Goal: Task Accomplishment & Management: Manage account settings

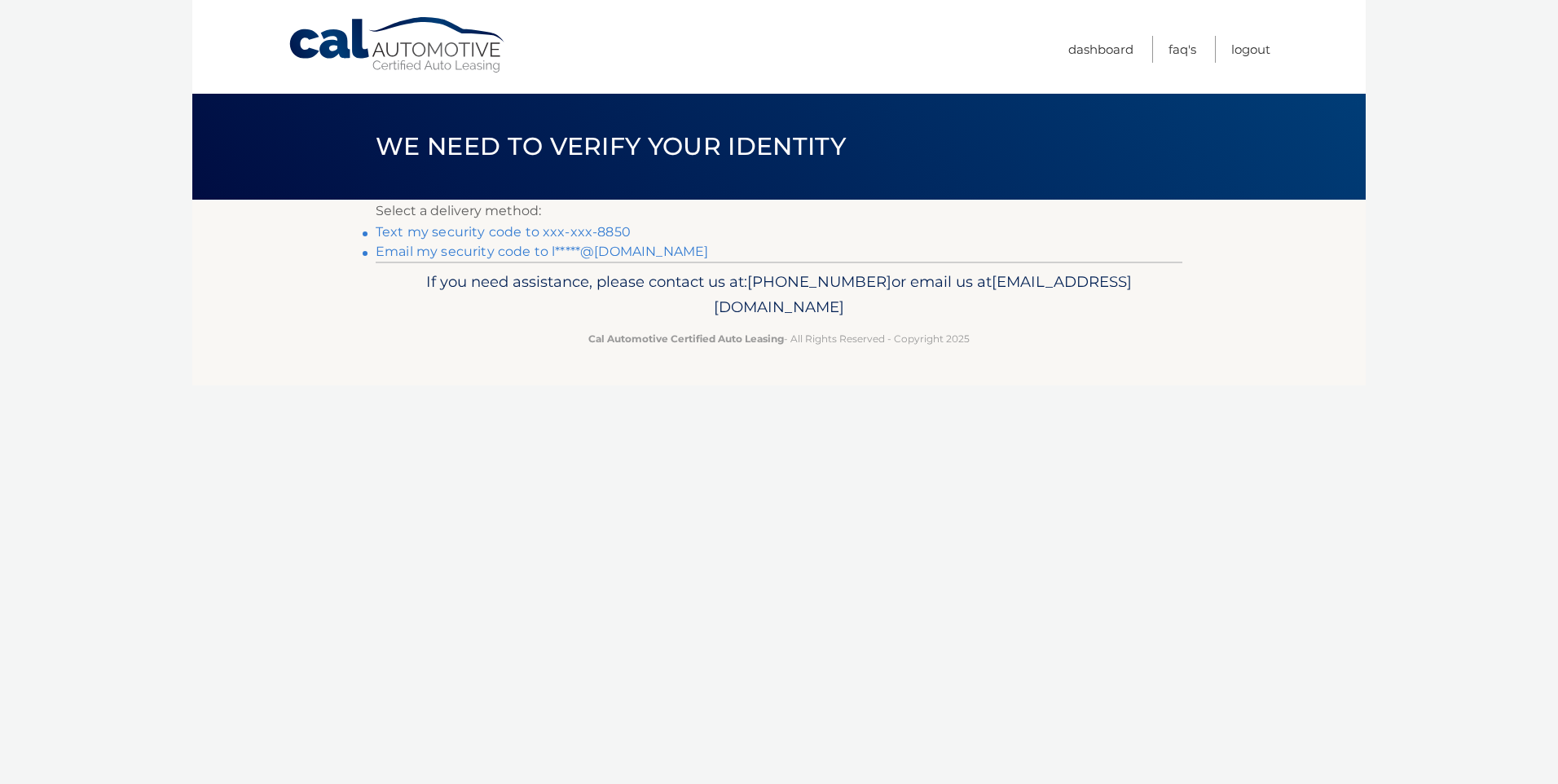
click at [533, 231] on link "Text my security code to xxx-xxx-8850" at bounding box center [503, 232] width 255 height 16
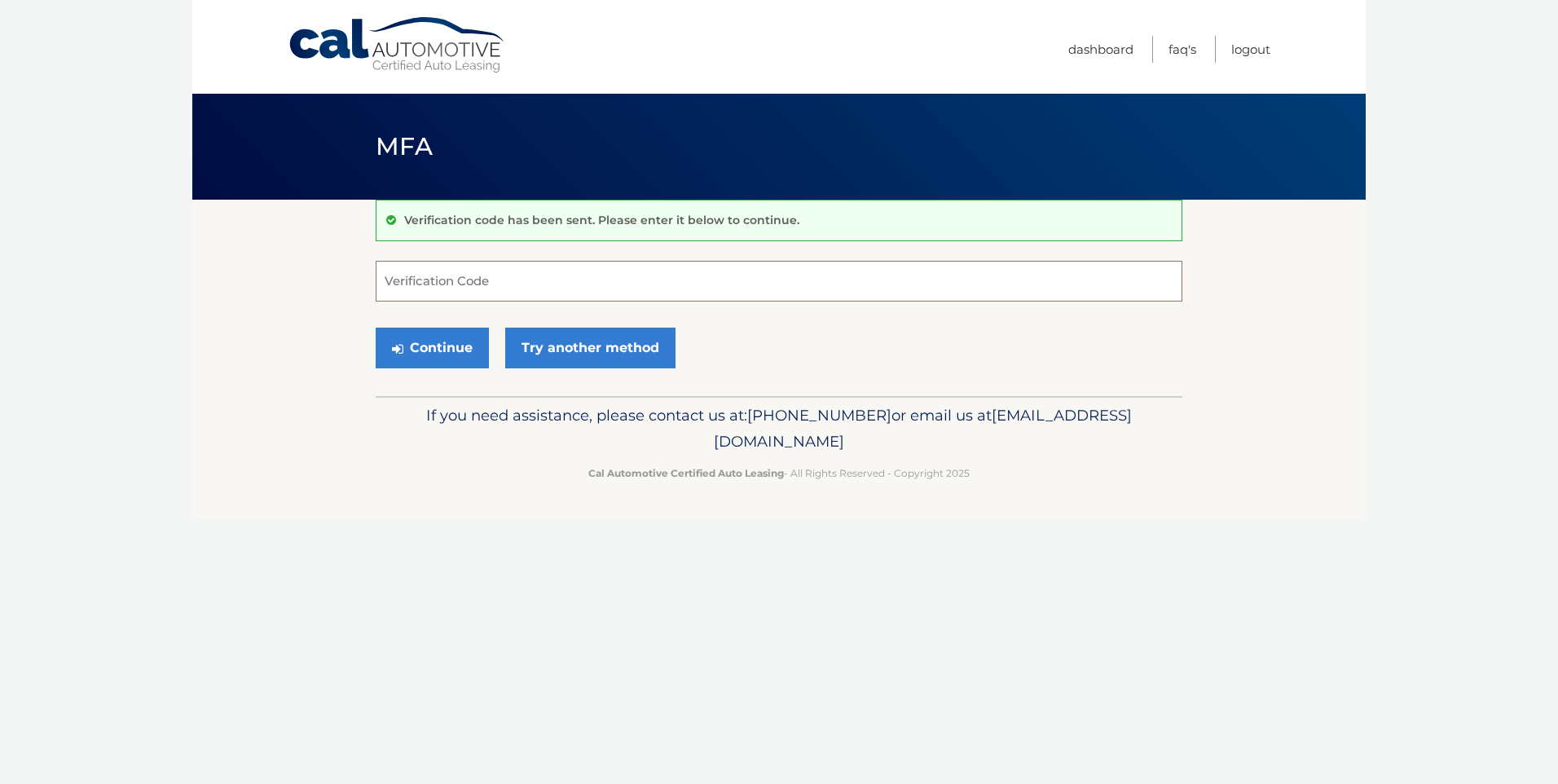
click at [678, 286] on input "Verification Code" at bounding box center [779, 281] width 807 height 41
type input "806899"
click at [460, 344] on button "Continue" at bounding box center [432, 348] width 114 height 41
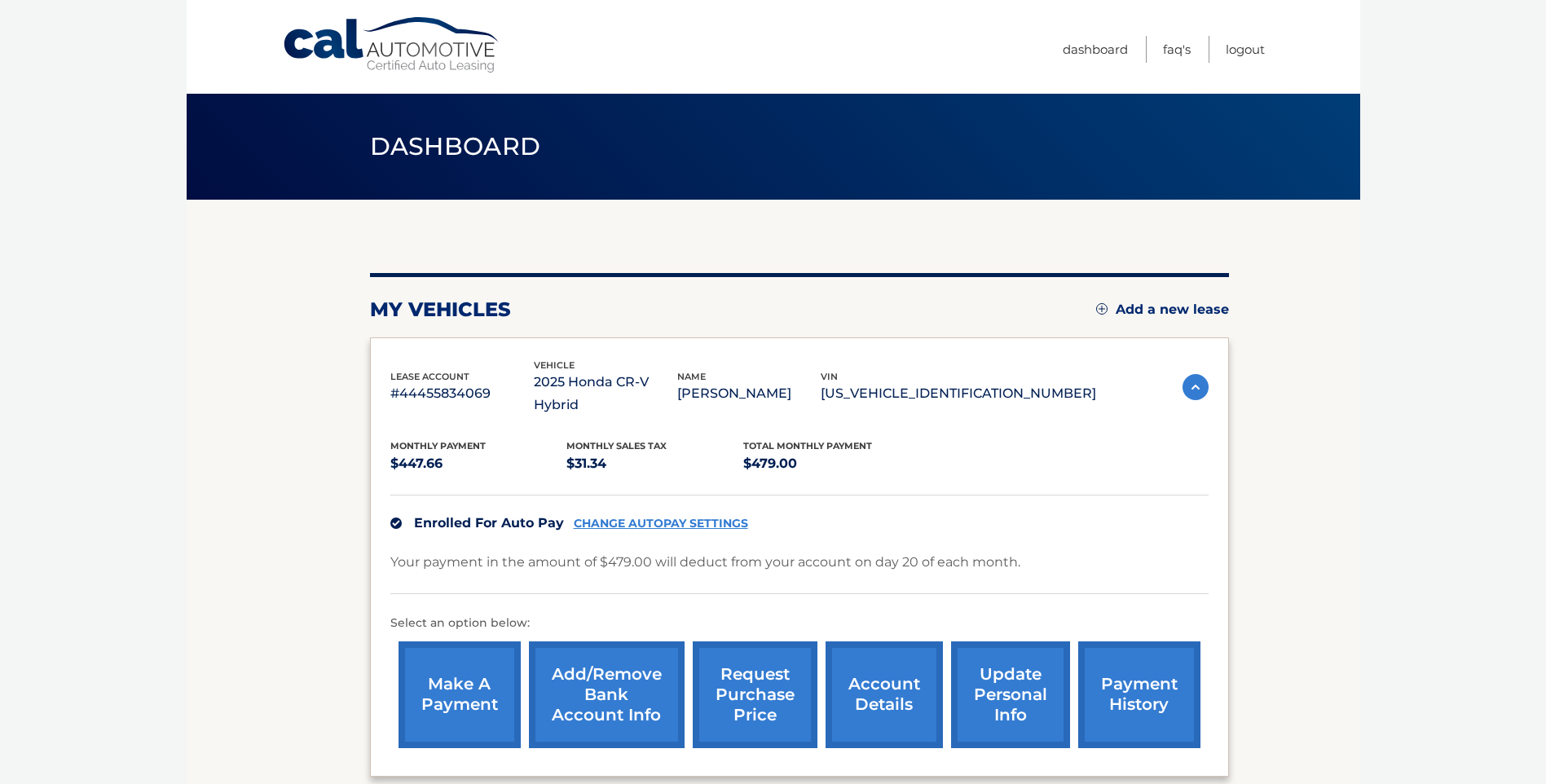
click at [615, 678] on link "Add/Remove bank account info" at bounding box center [606, 694] width 156 height 107
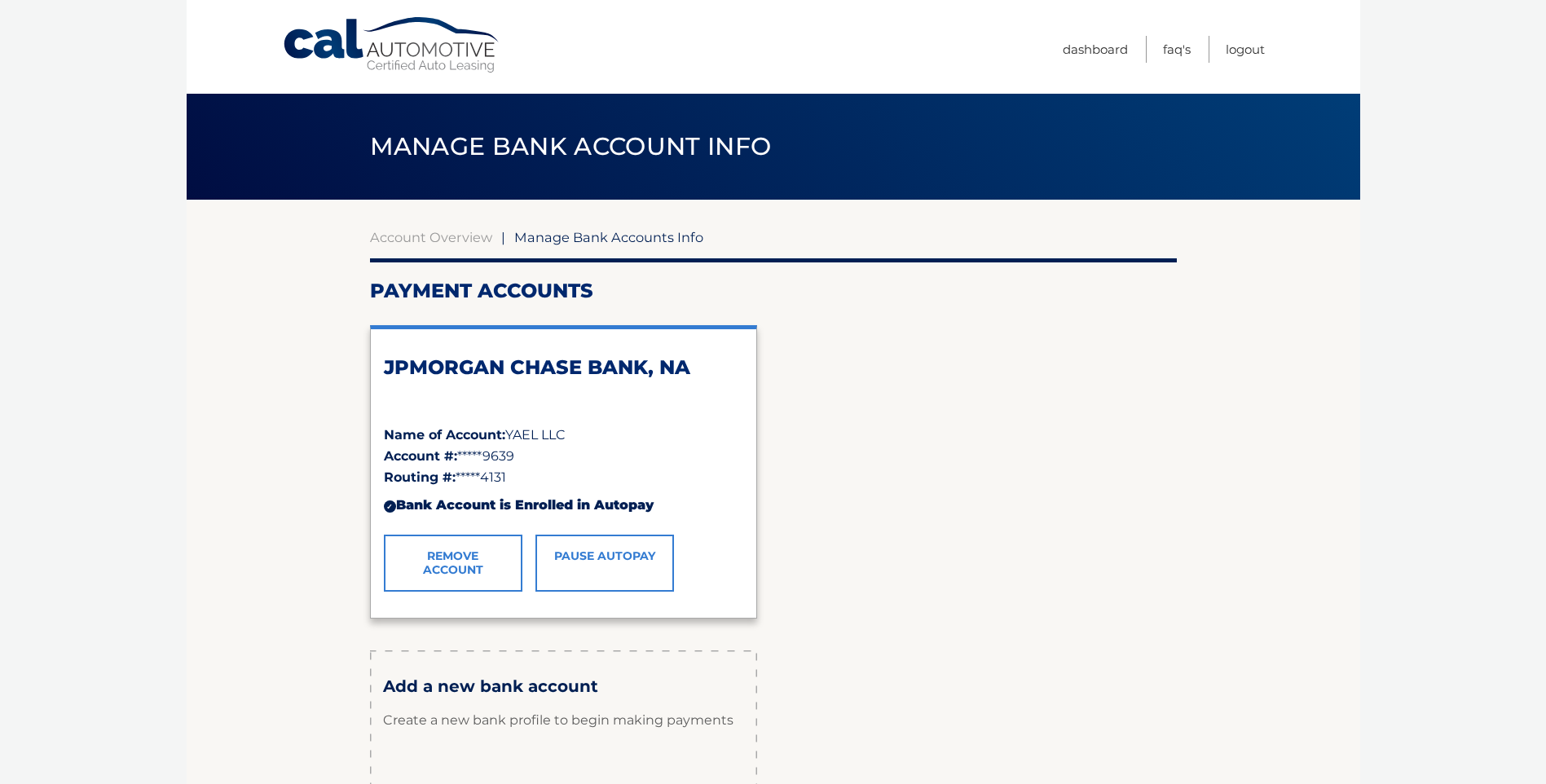
click at [480, 576] on link "Remove Account" at bounding box center [452, 563] width 138 height 57
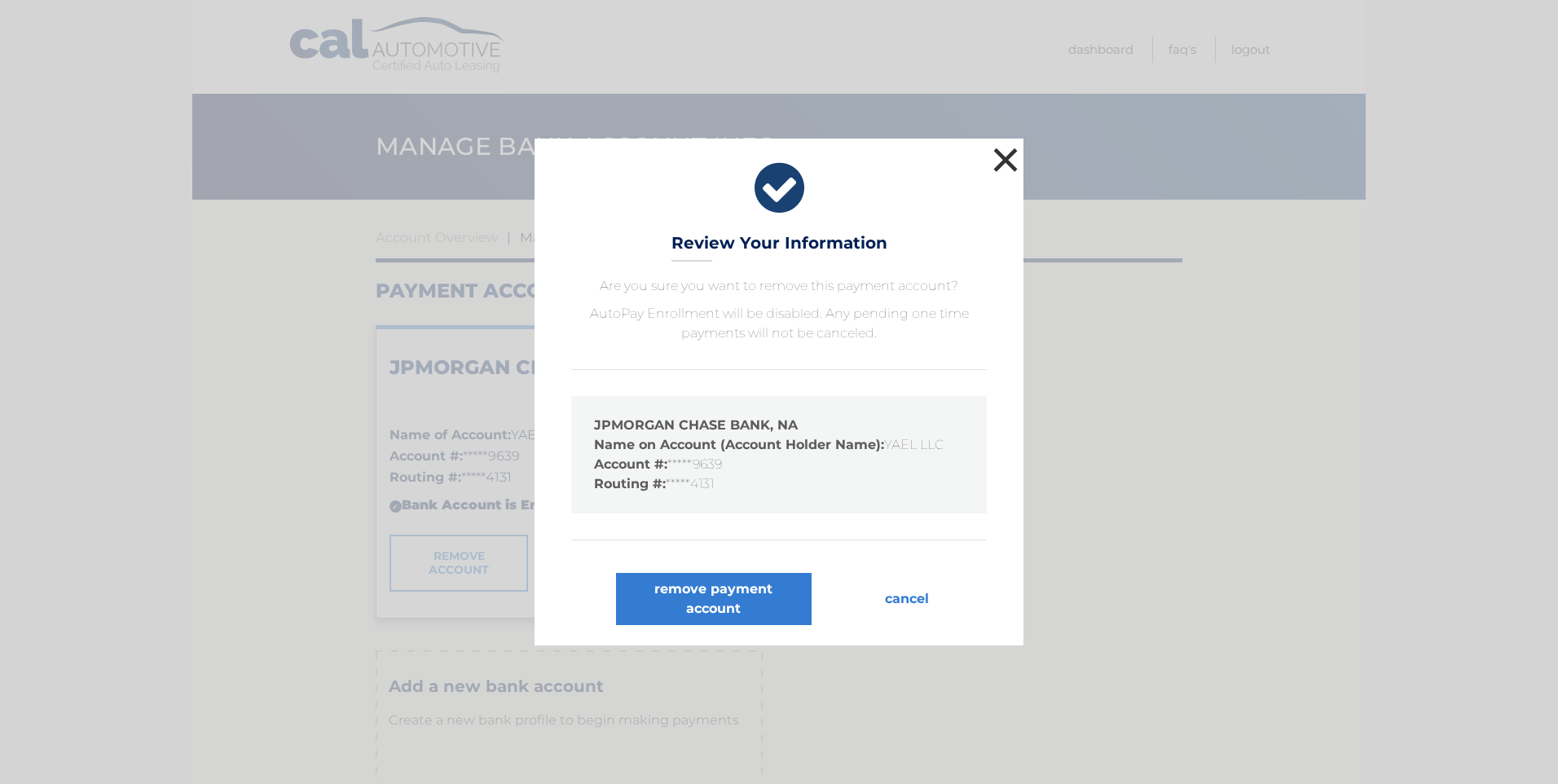
click at [1019, 162] on button "×" at bounding box center [1005, 159] width 32 height 32
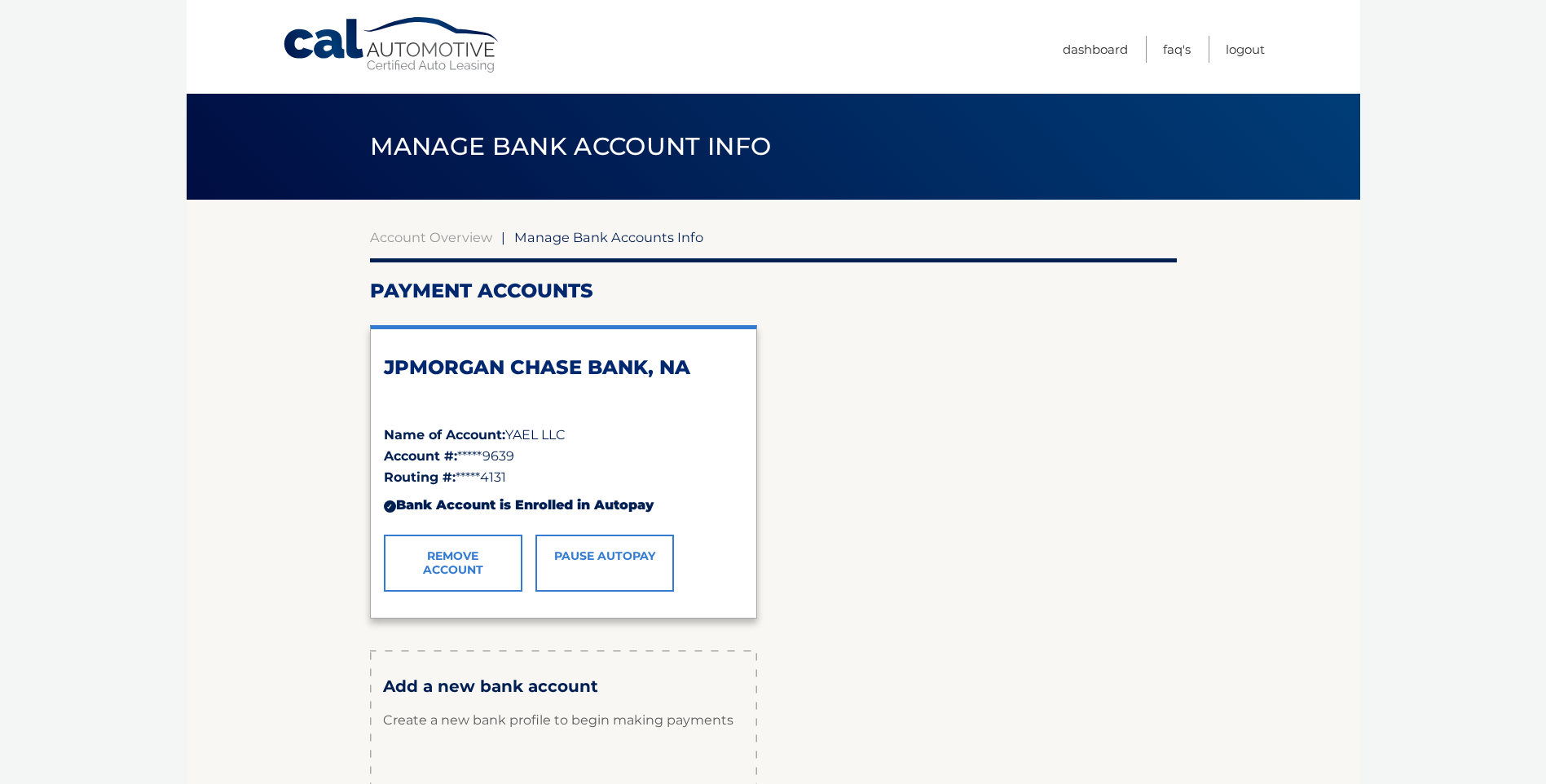
click at [480, 576] on link "Remove Account" at bounding box center [452, 563] width 138 height 57
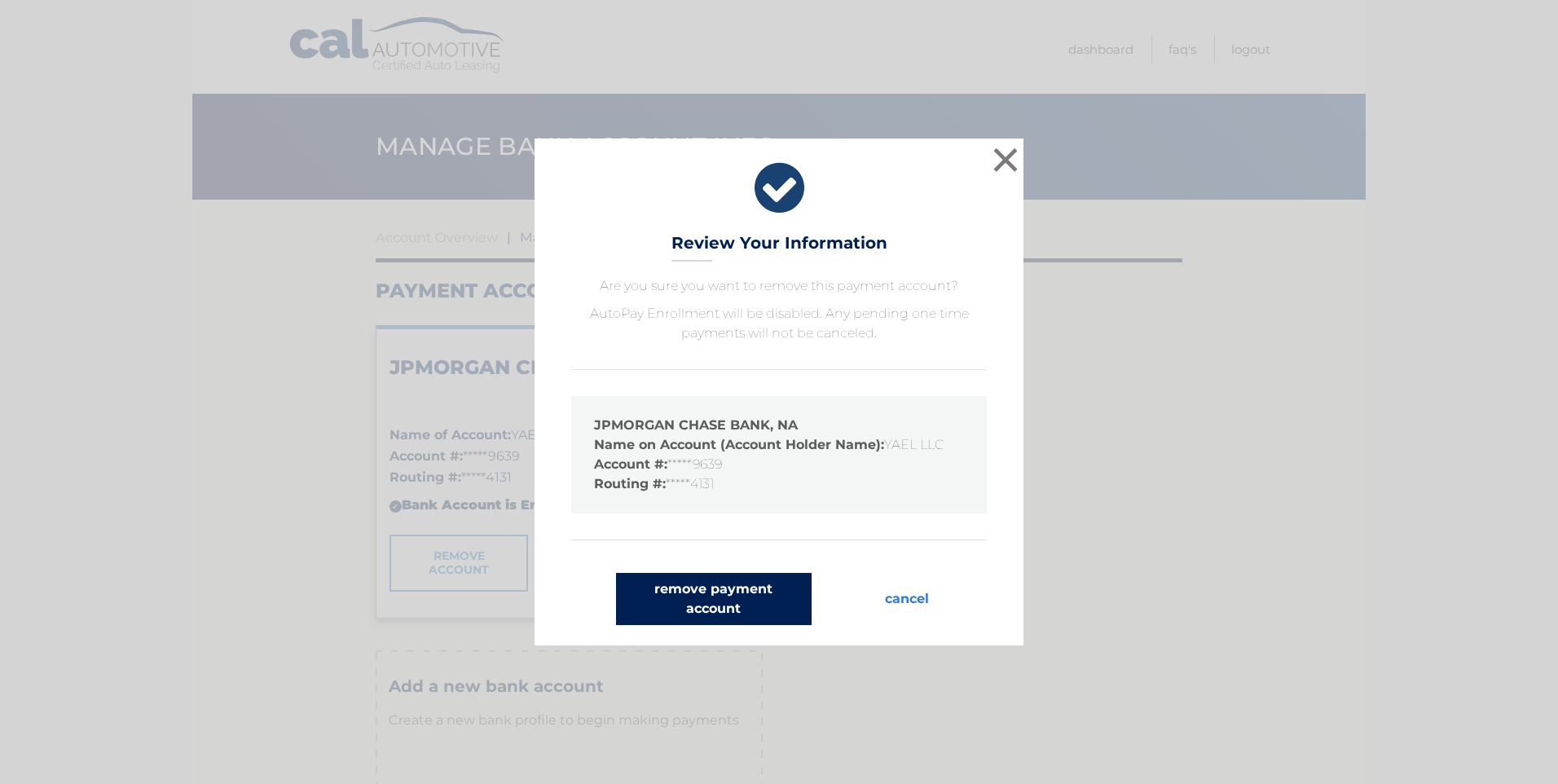
click at [697, 606] on button "remove payment account" at bounding box center [713, 598] width 195 height 52
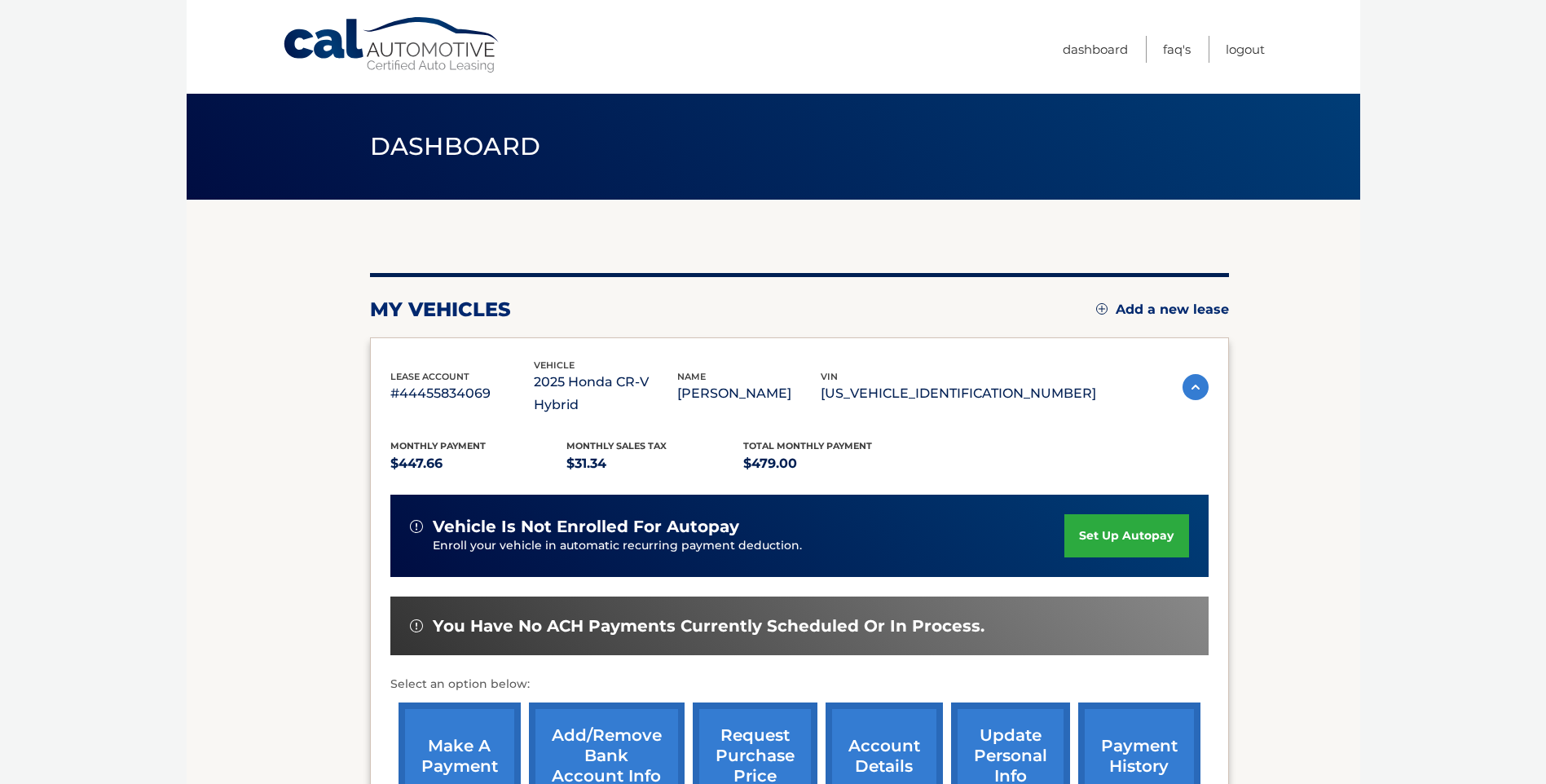
click at [629, 751] on link "Add/Remove bank account info" at bounding box center [606, 755] width 156 height 107
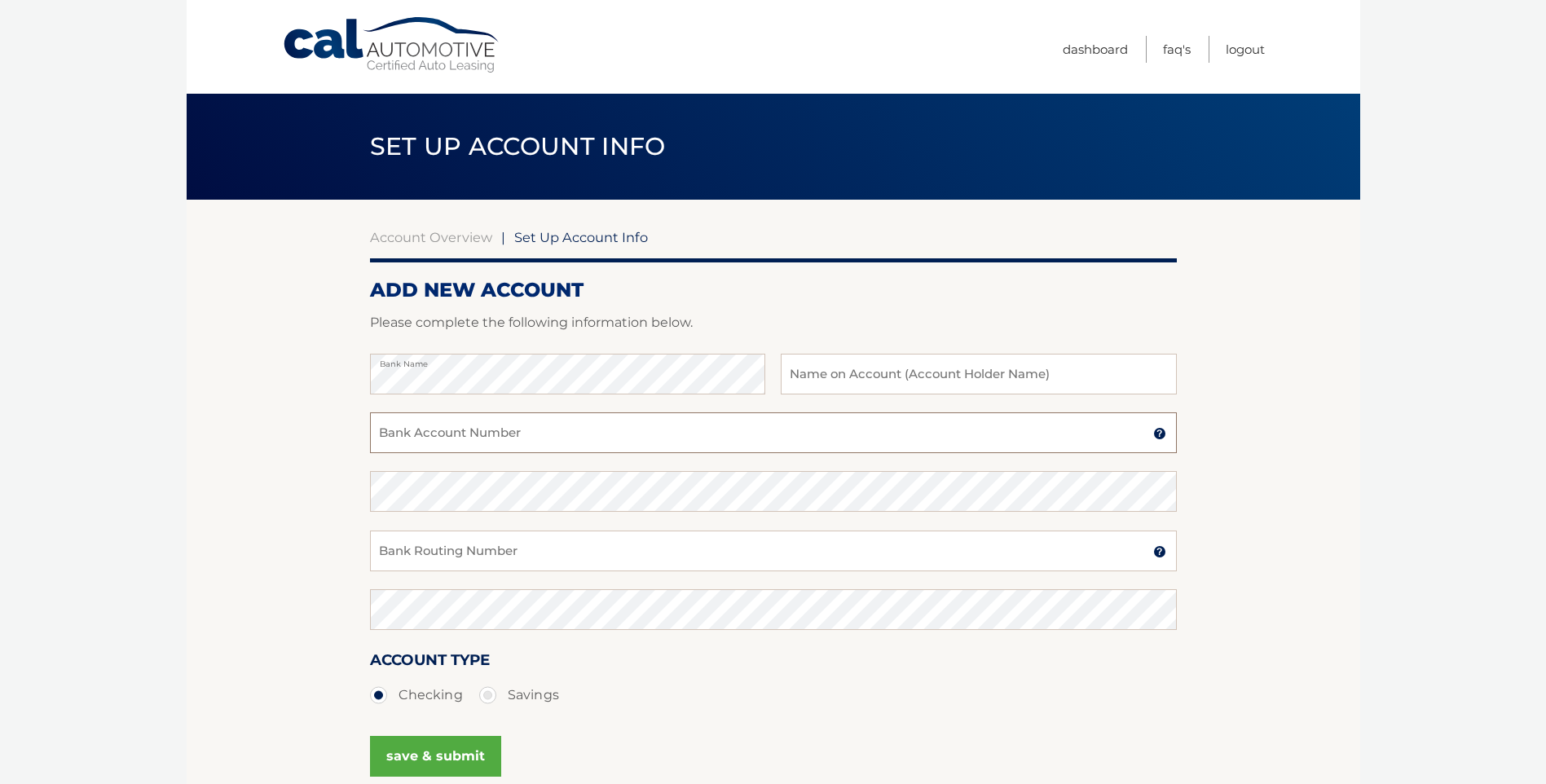
click at [533, 443] on input "Bank Account Number" at bounding box center [773, 433] width 807 height 41
type input "655307566"
click at [594, 550] on input "Bank Routing Number" at bounding box center [773, 551] width 807 height 41
type input "267084131"
click at [474, 745] on button "save & submit" at bounding box center [435, 756] width 131 height 41
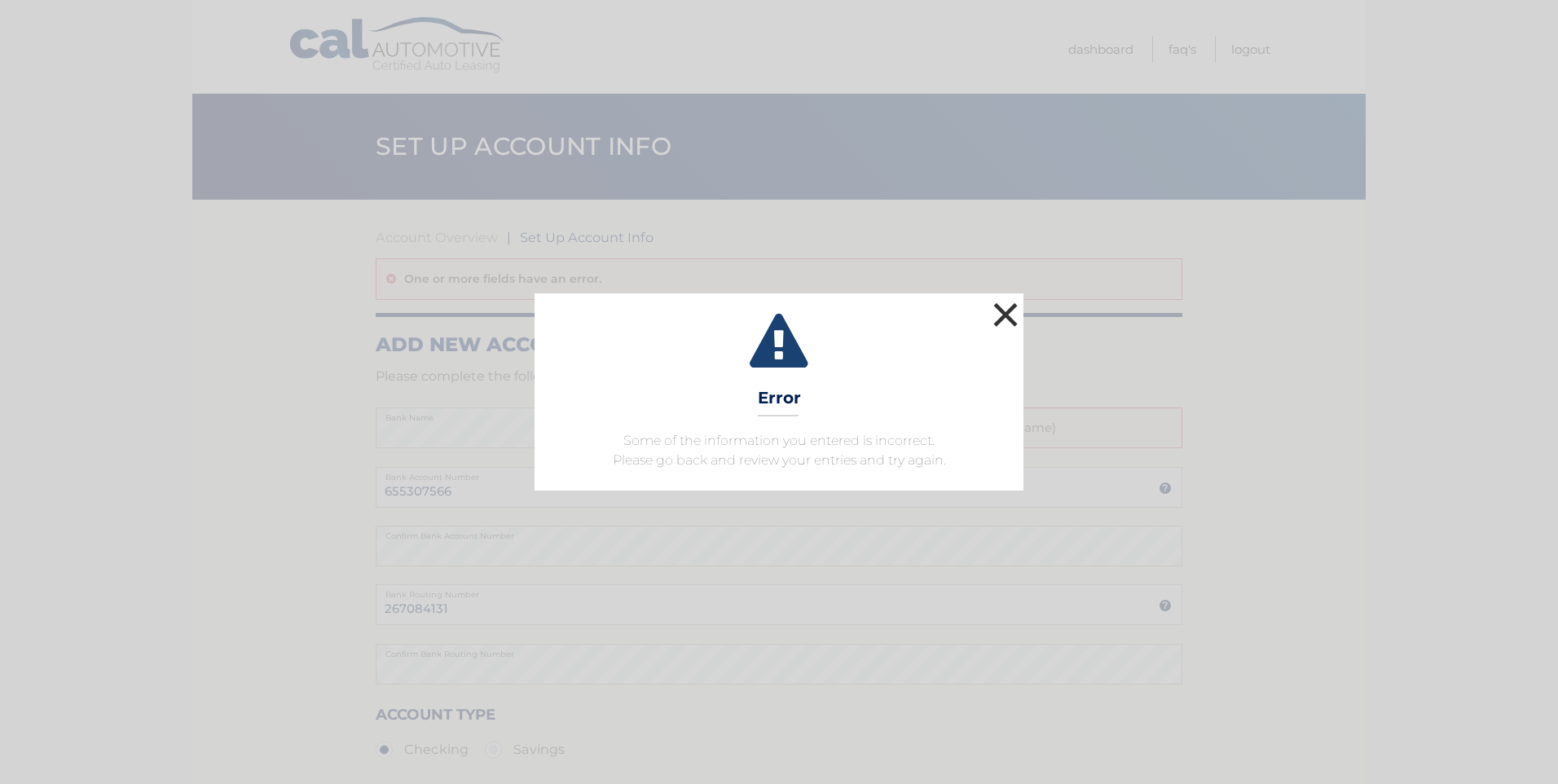
click at [1009, 319] on button "×" at bounding box center [1005, 314] width 32 height 32
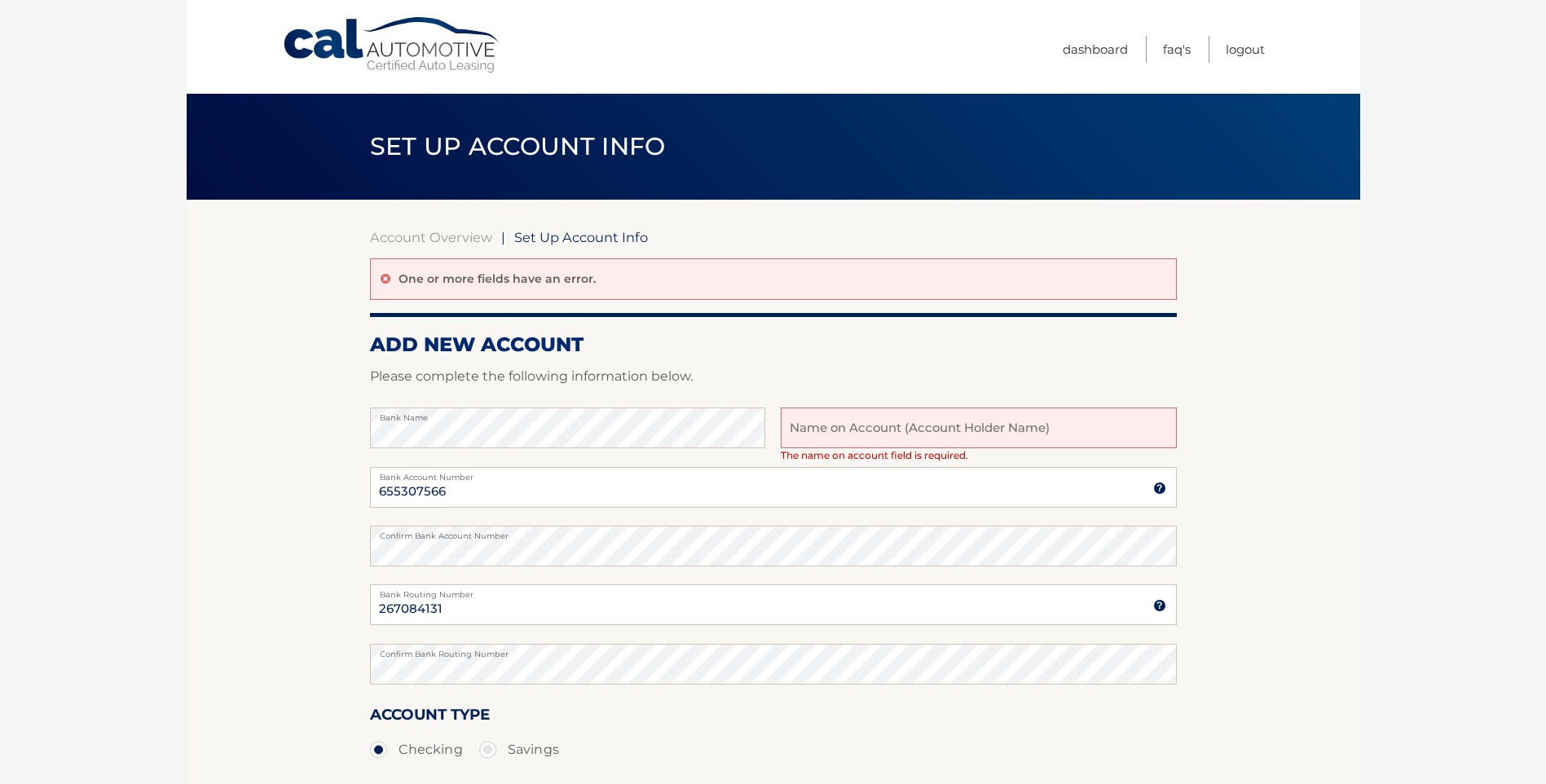
click at [890, 426] on input "text" at bounding box center [977, 428] width 395 height 41
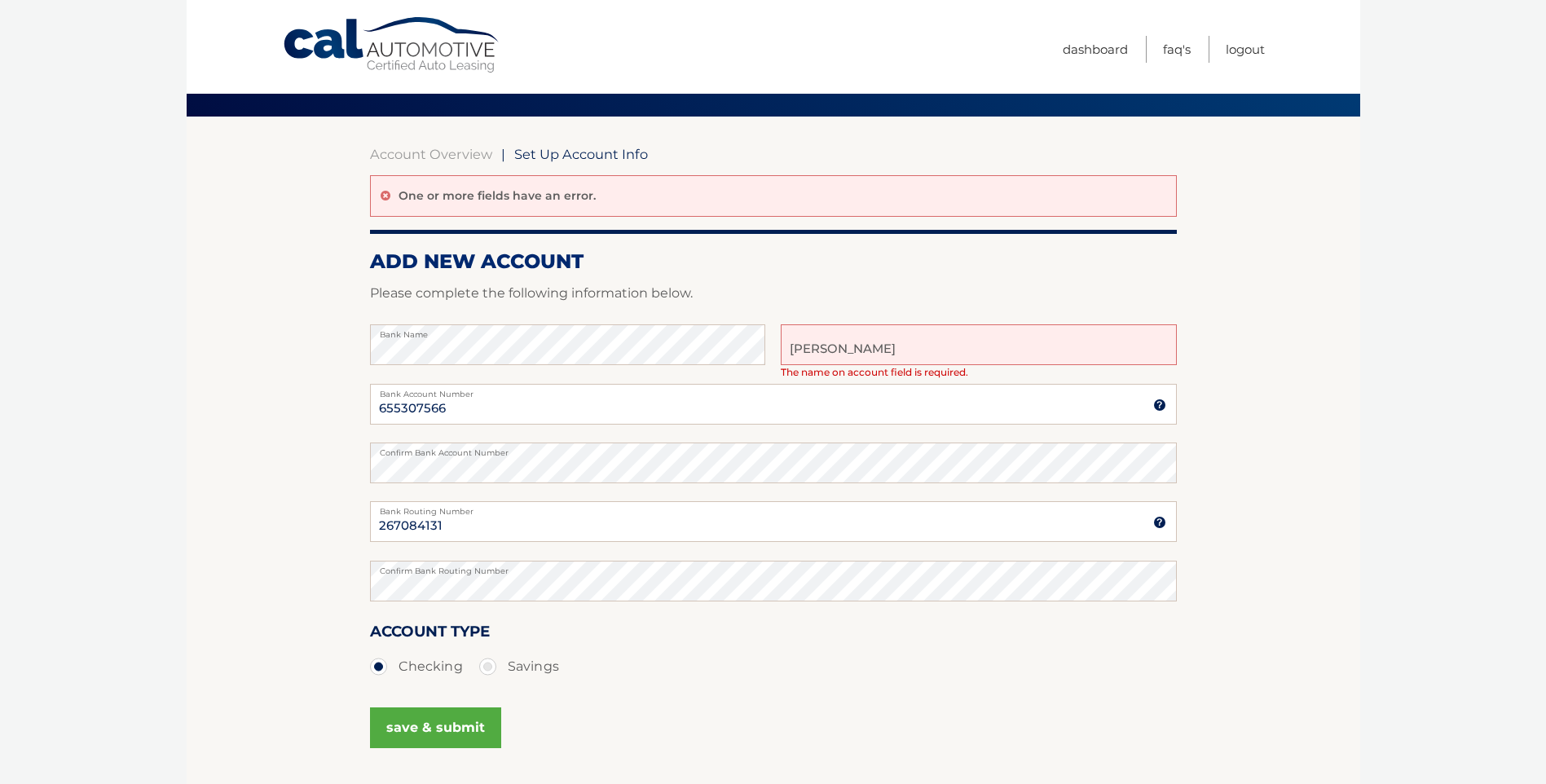
scroll to position [163, 0]
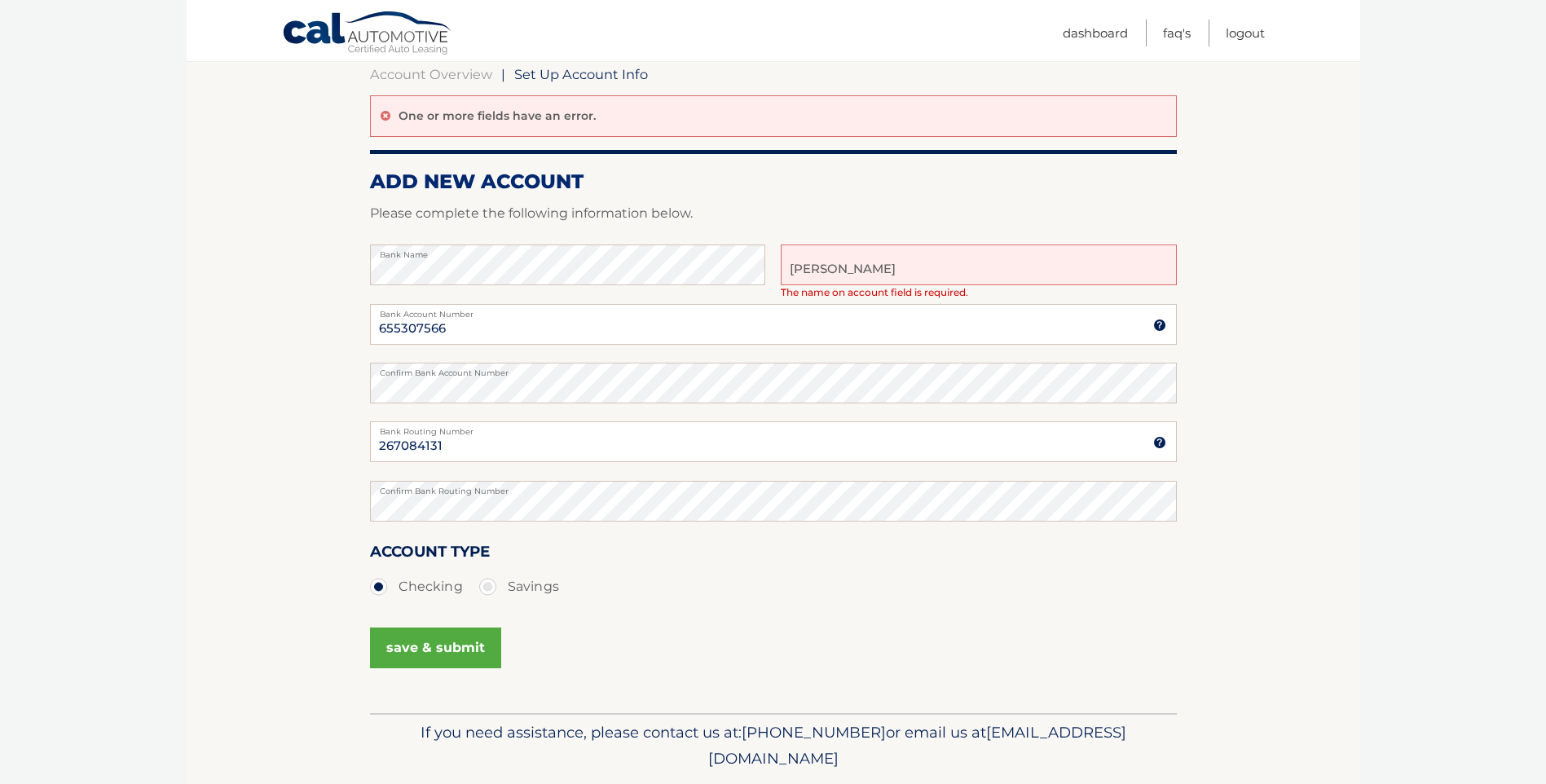
type input "[PERSON_NAME]"
click at [450, 658] on button "save & submit" at bounding box center [435, 648] width 131 height 41
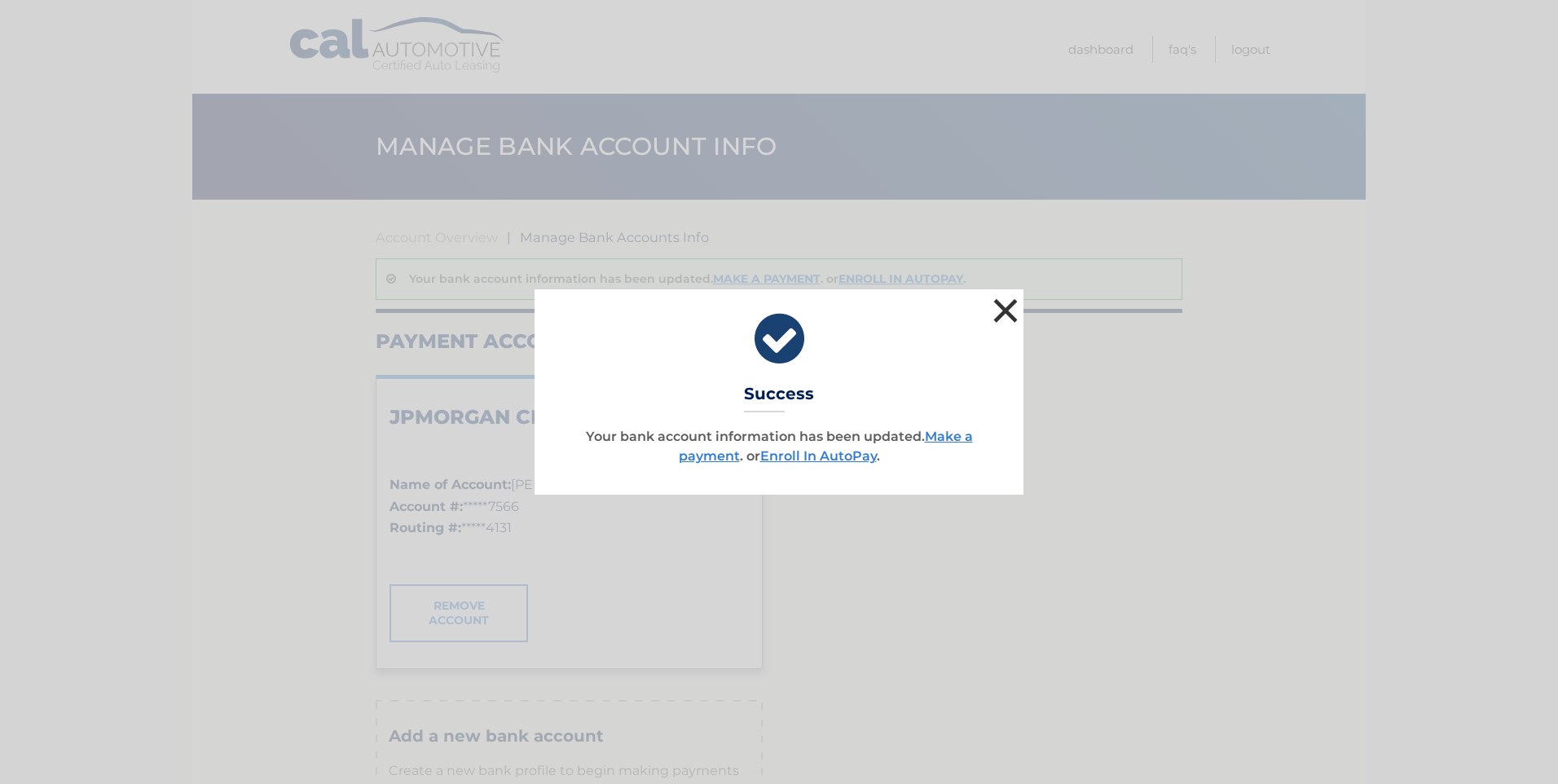
click at [1007, 315] on button "×" at bounding box center [1005, 310] width 32 height 32
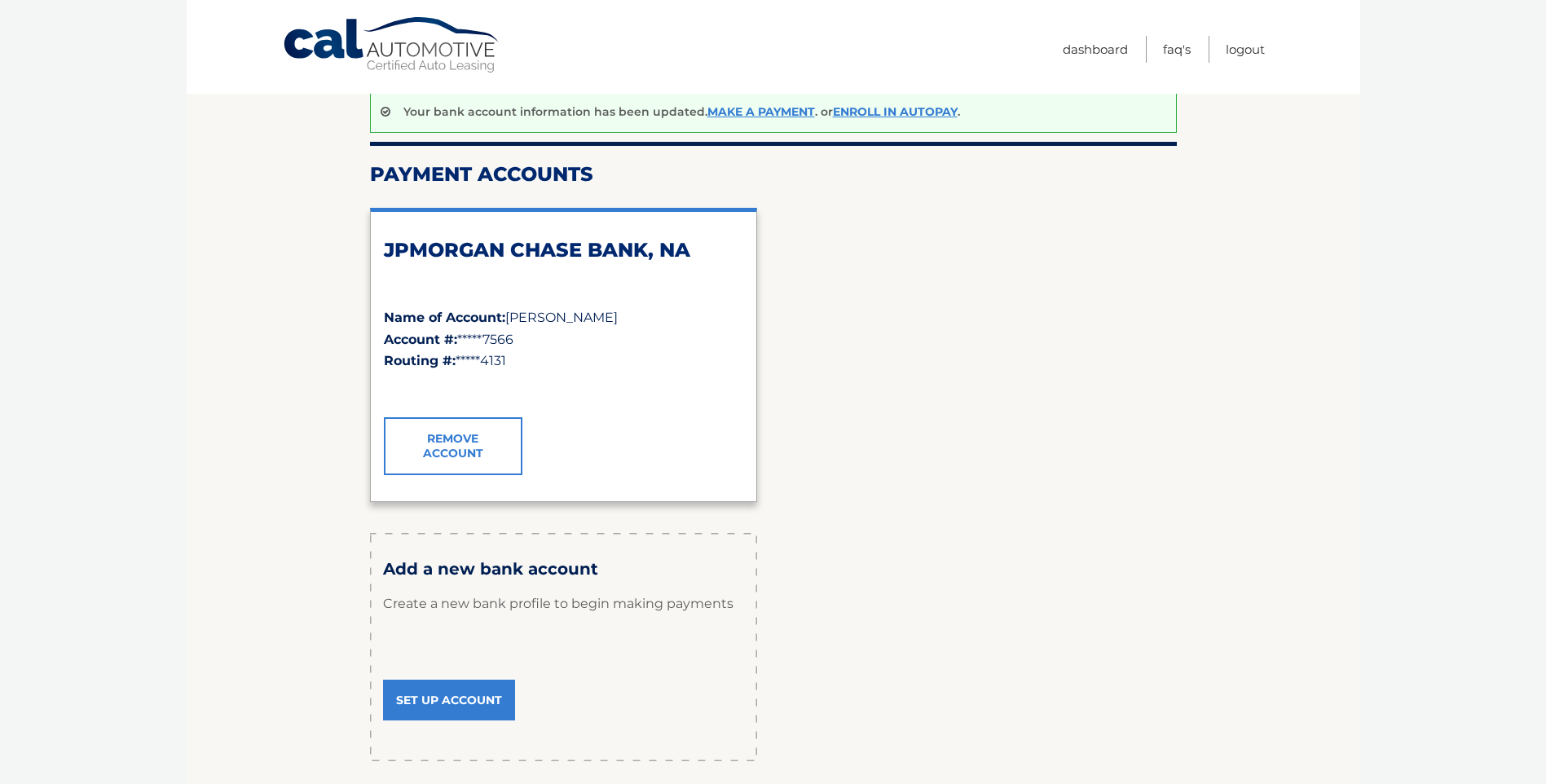
scroll to position [56, 0]
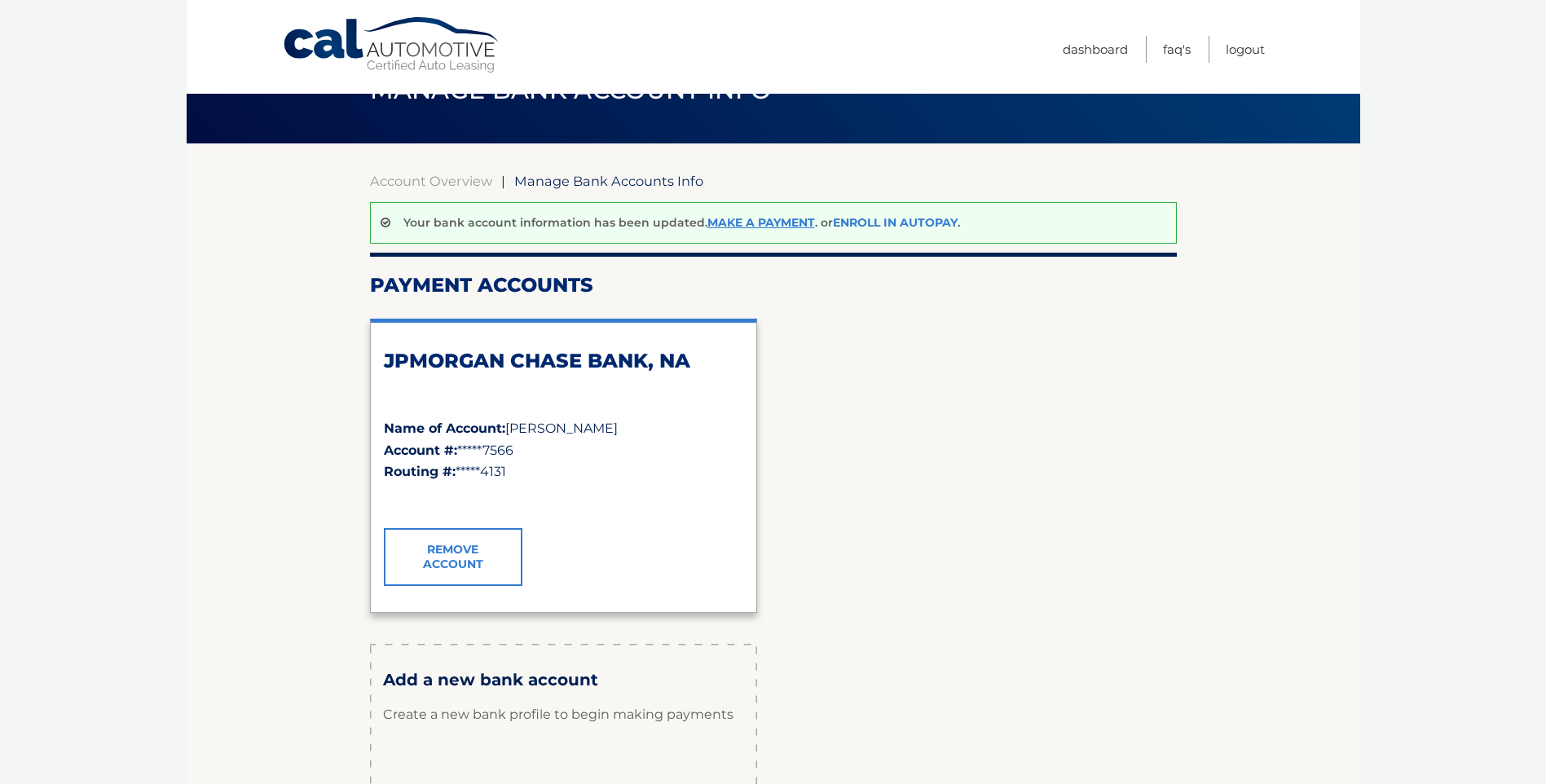
click at [887, 225] on link "Enroll In AutoPay" at bounding box center [894, 221] width 125 height 15
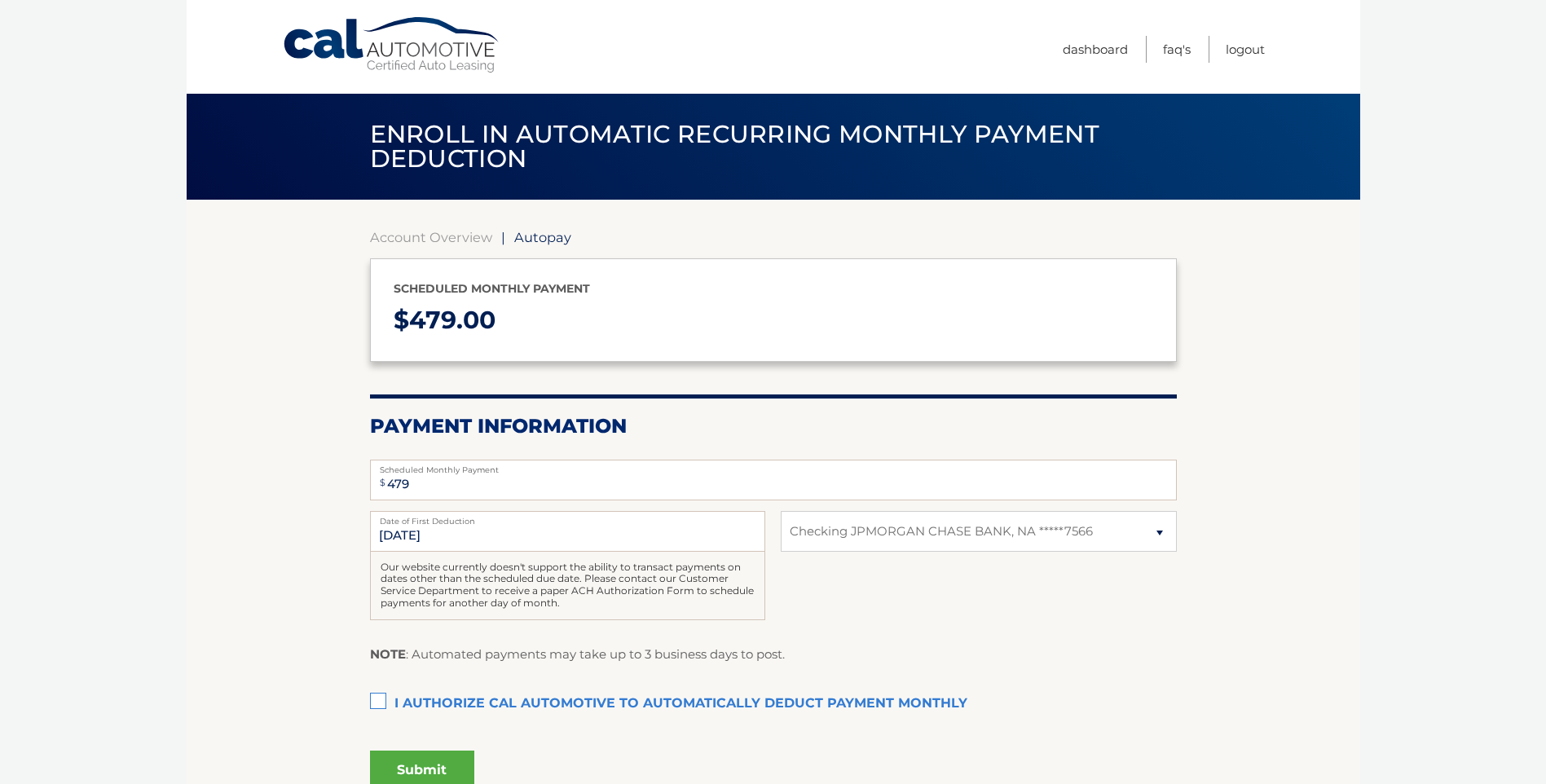
select select "NDQ4OTE3MjgtYzc1Yy00MGU5LTg5MmQtZTkwNzE5MGZiZWRk"
click at [374, 702] on label "I authorize cal automotive to automatically deduct payment monthly This checkbo…" at bounding box center [773, 703] width 807 height 32
click at [0, 0] on input "I authorize cal automotive to automatically deduct payment monthly This checkbo…" at bounding box center [0, 0] width 0 height 0
click at [445, 761] on button "Submit" at bounding box center [422, 769] width 104 height 39
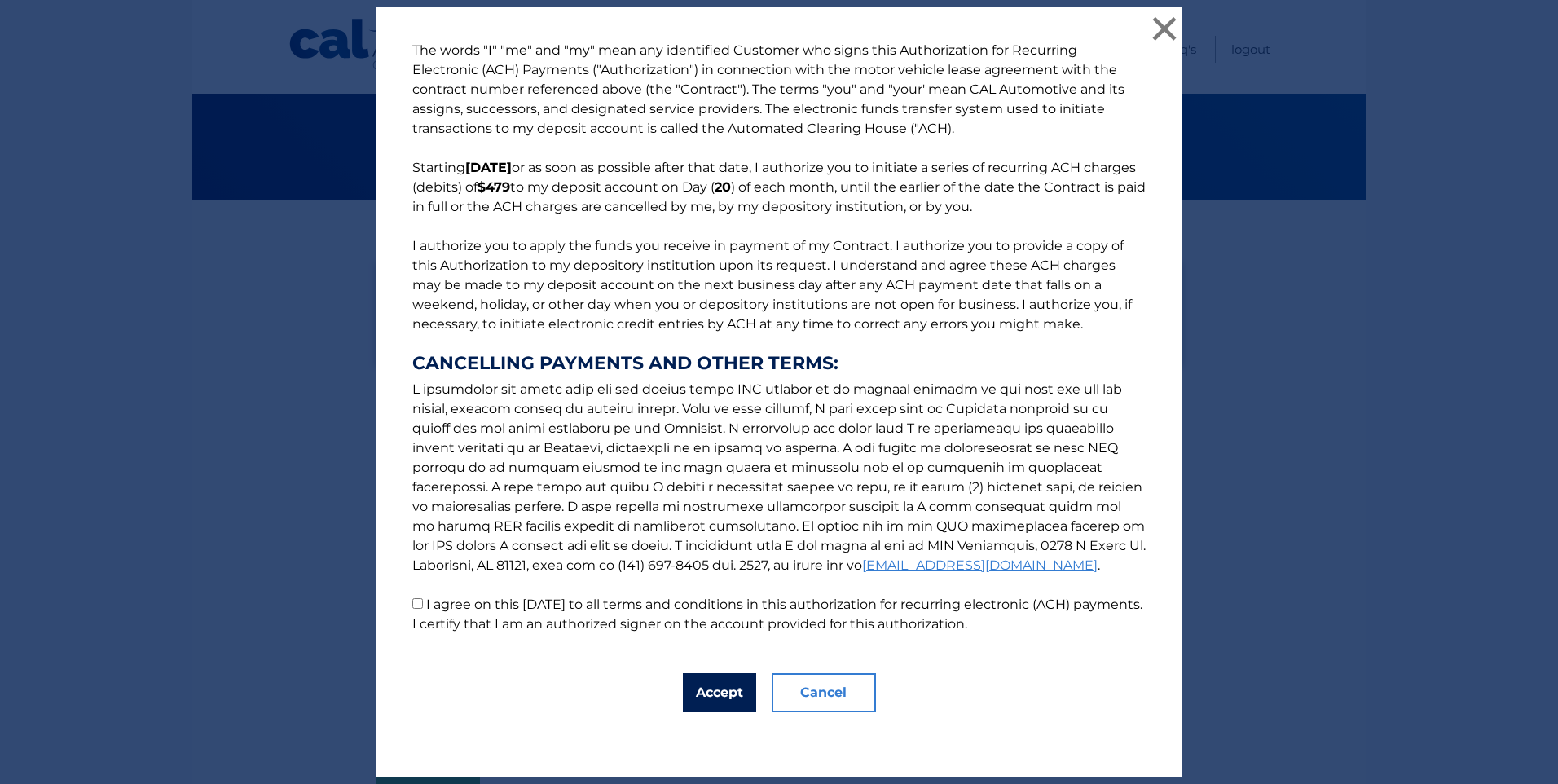
click at [730, 702] on button "Accept" at bounding box center [719, 692] width 74 height 39
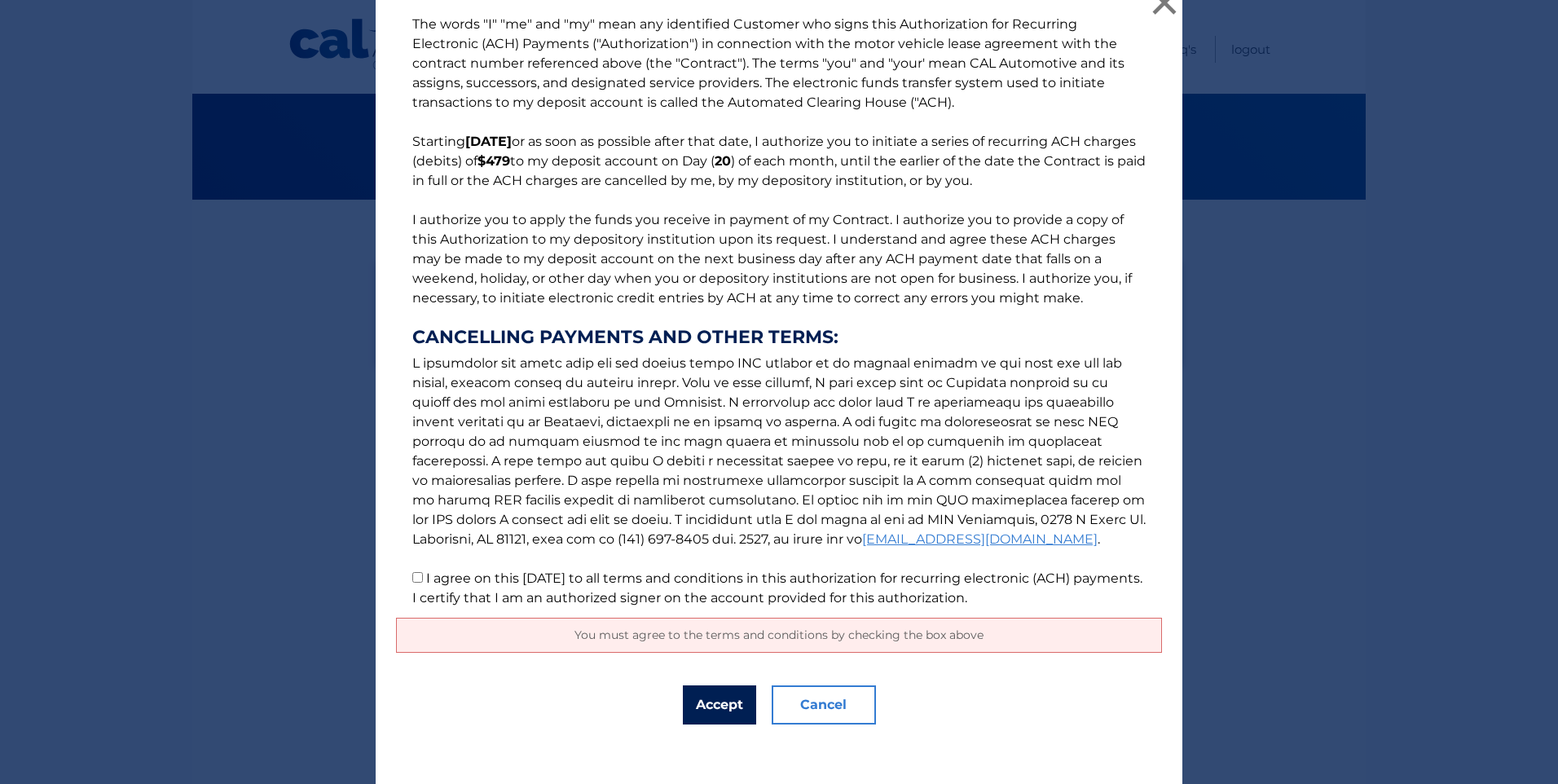
scroll to position [24, 0]
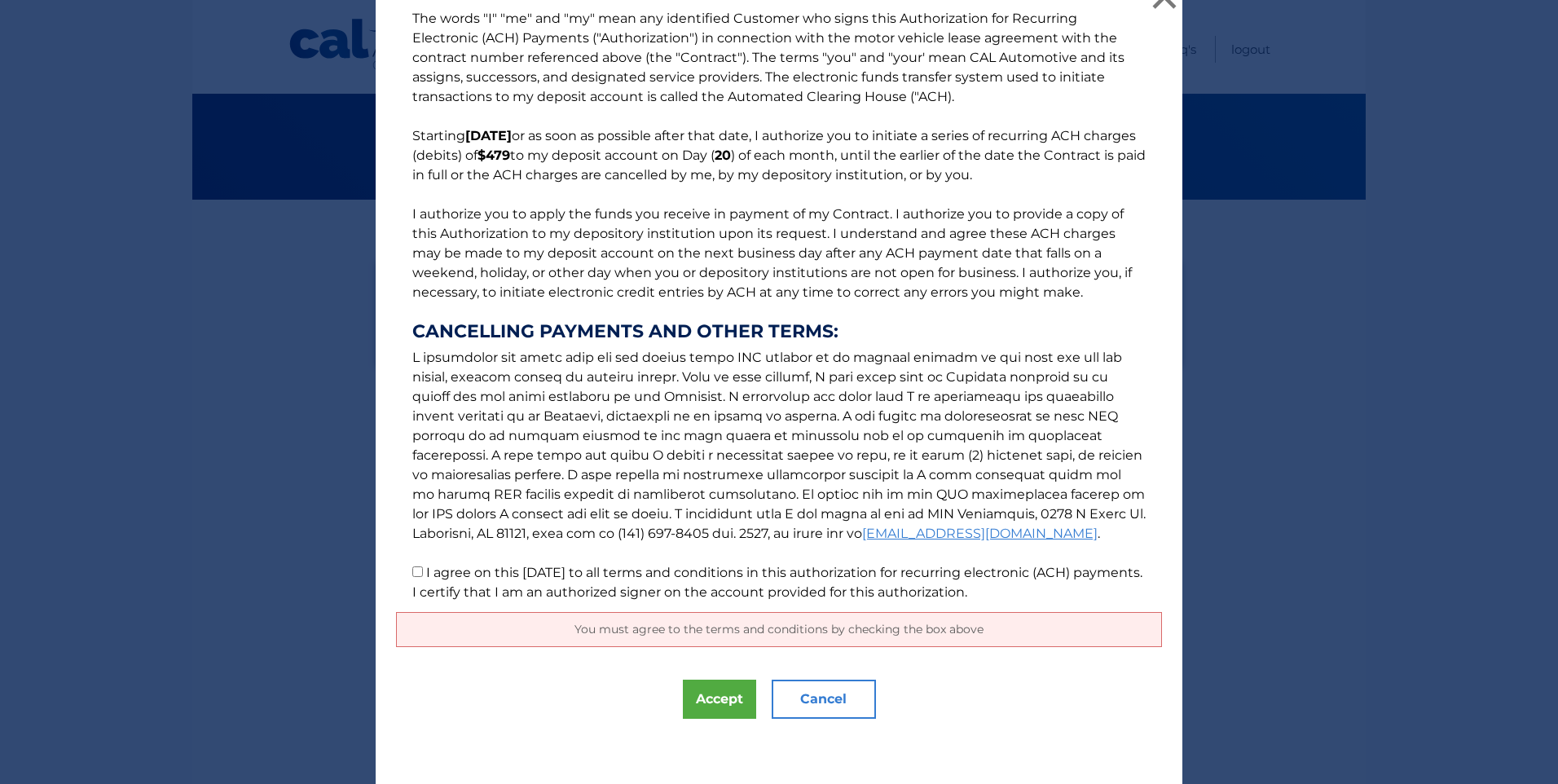
click at [413, 570] on input "I agree on this 09/09/2025 to all terms and conditions in this authorization fo…" at bounding box center [418, 571] width 11 height 11
checkbox input "true"
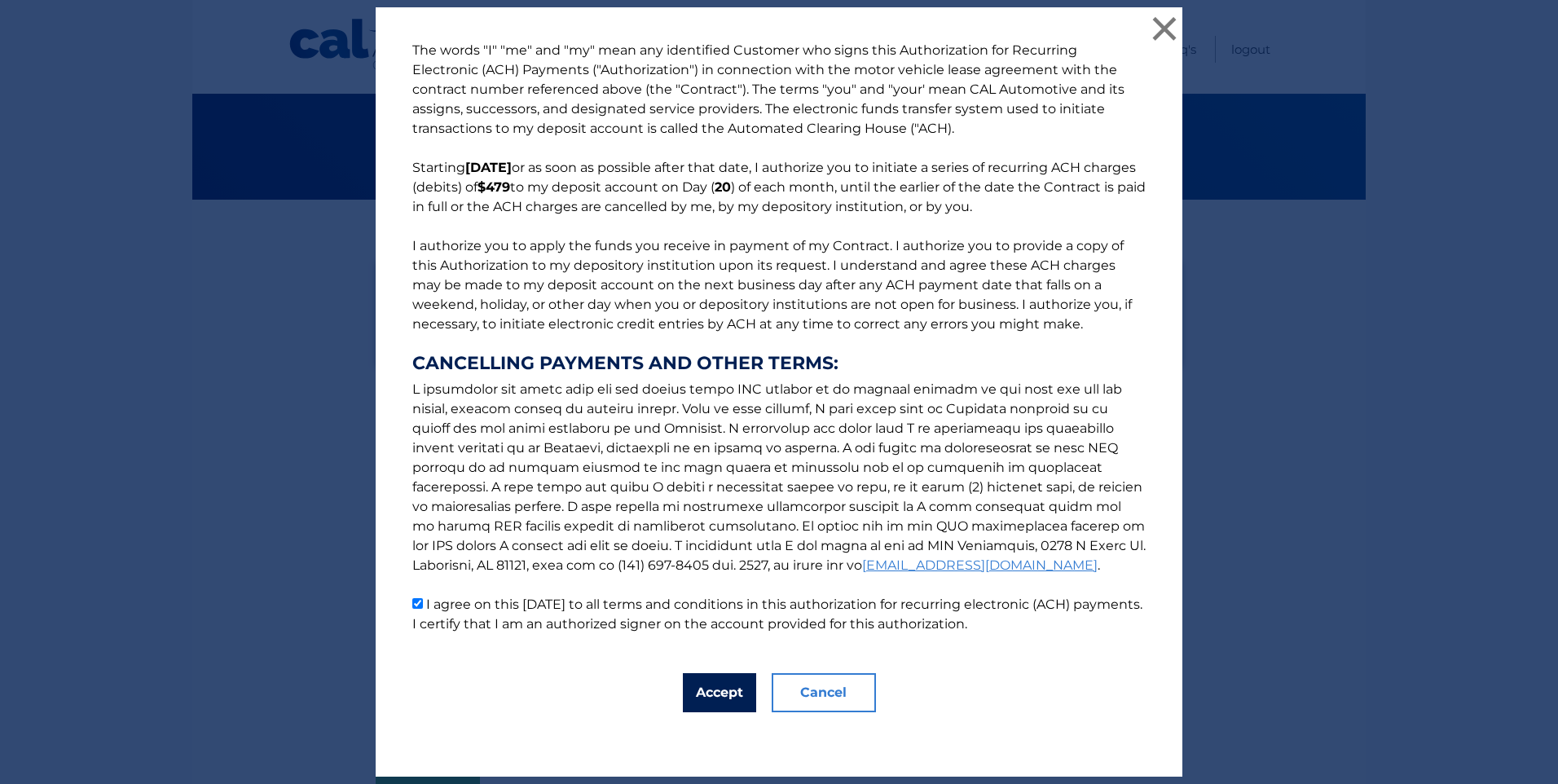
click at [706, 687] on button "Accept" at bounding box center [719, 692] width 74 height 39
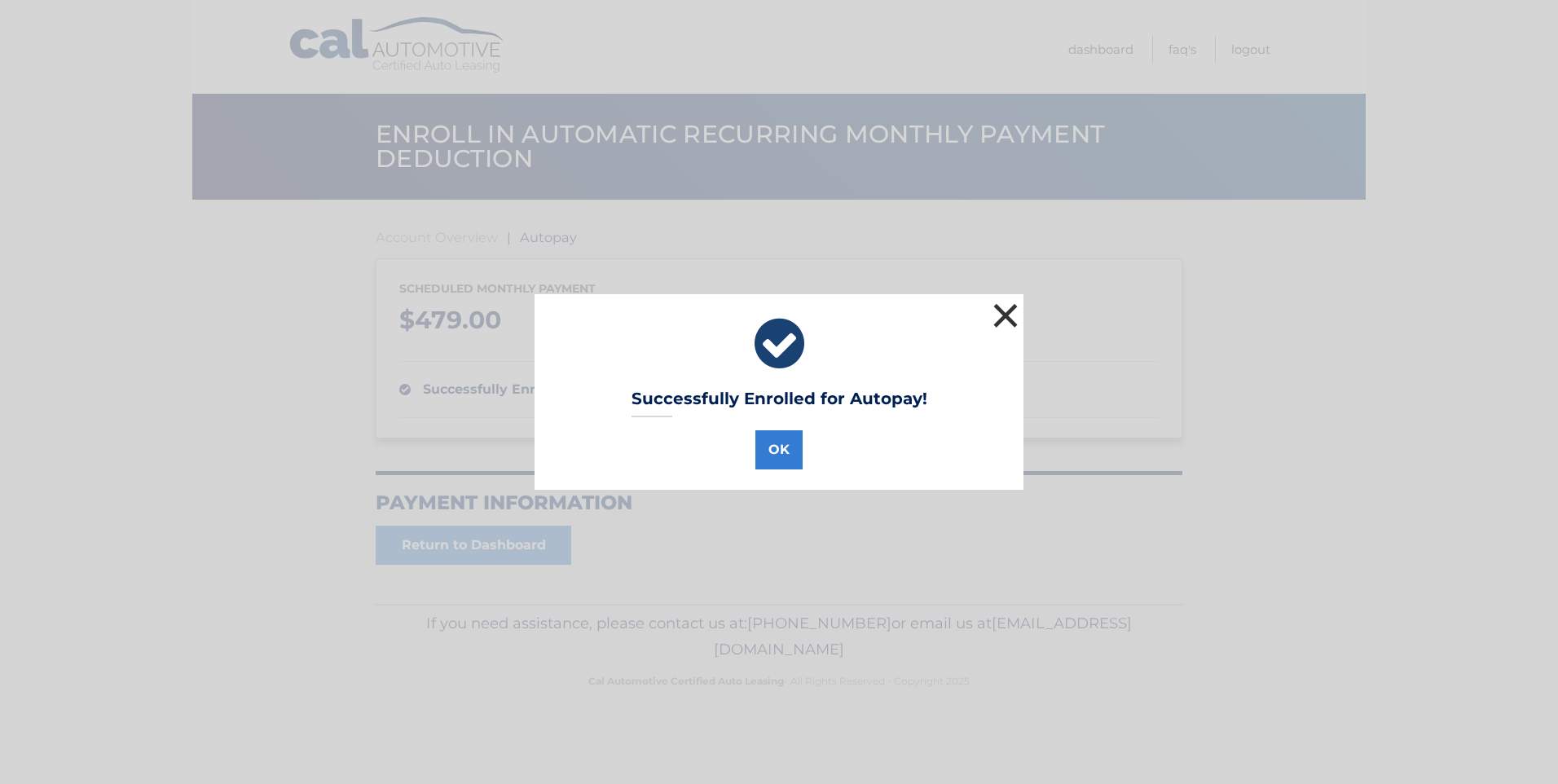
click at [998, 311] on button "×" at bounding box center [1005, 315] width 32 height 32
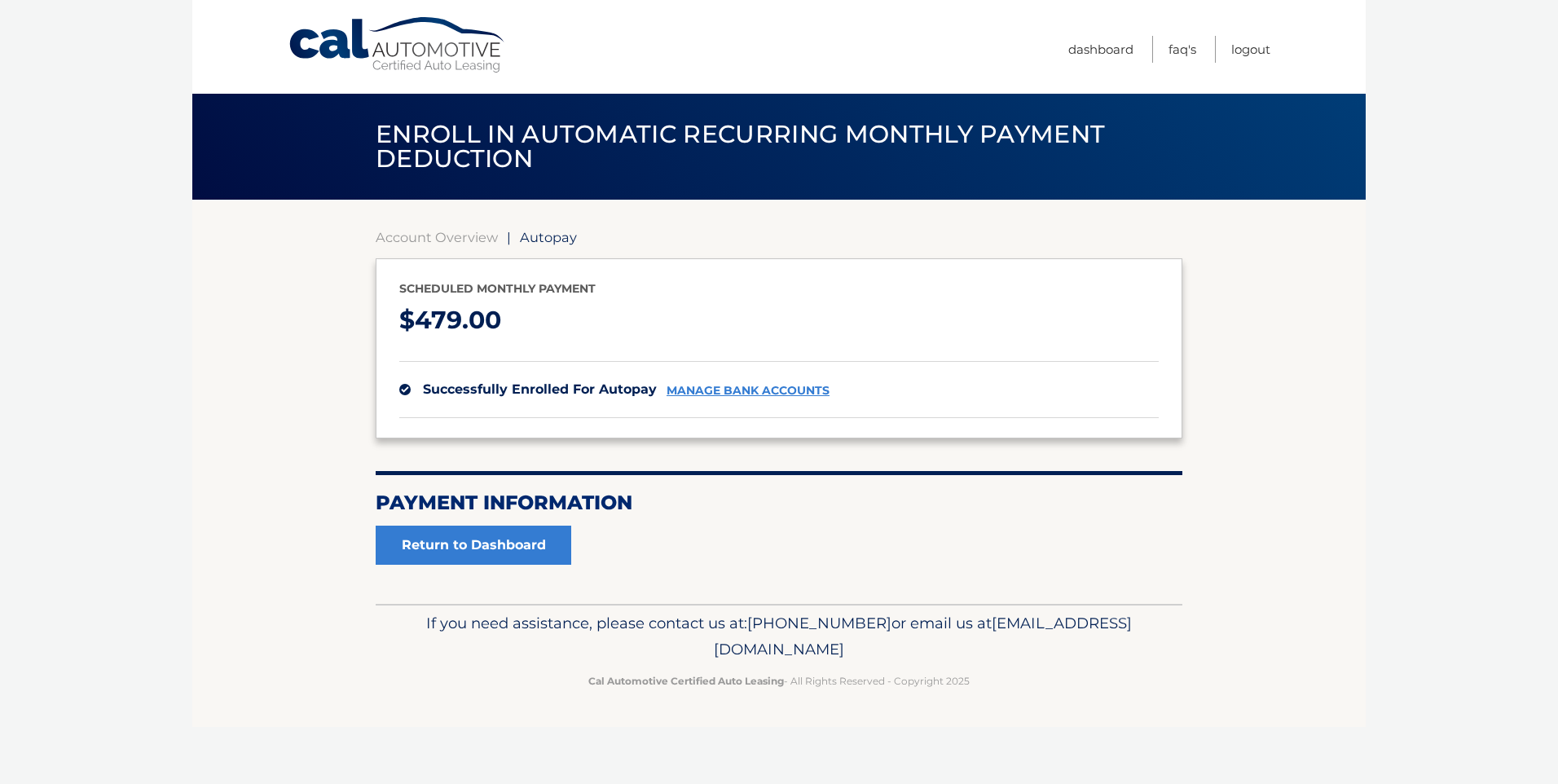
click at [343, 48] on link "Cal Automotive" at bounding box center [397, 45] width 220 height 58
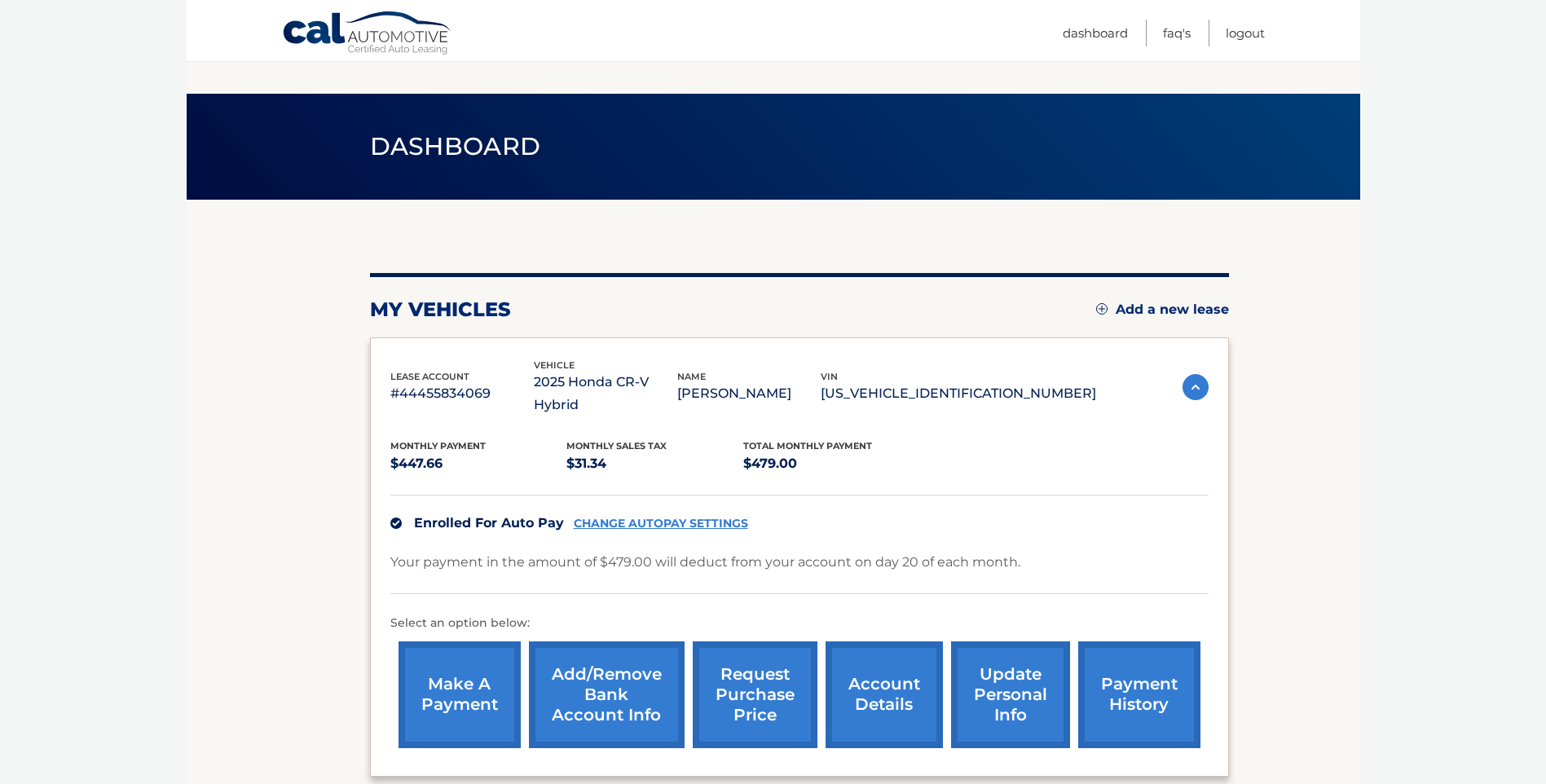
scroll to position [81, 0]
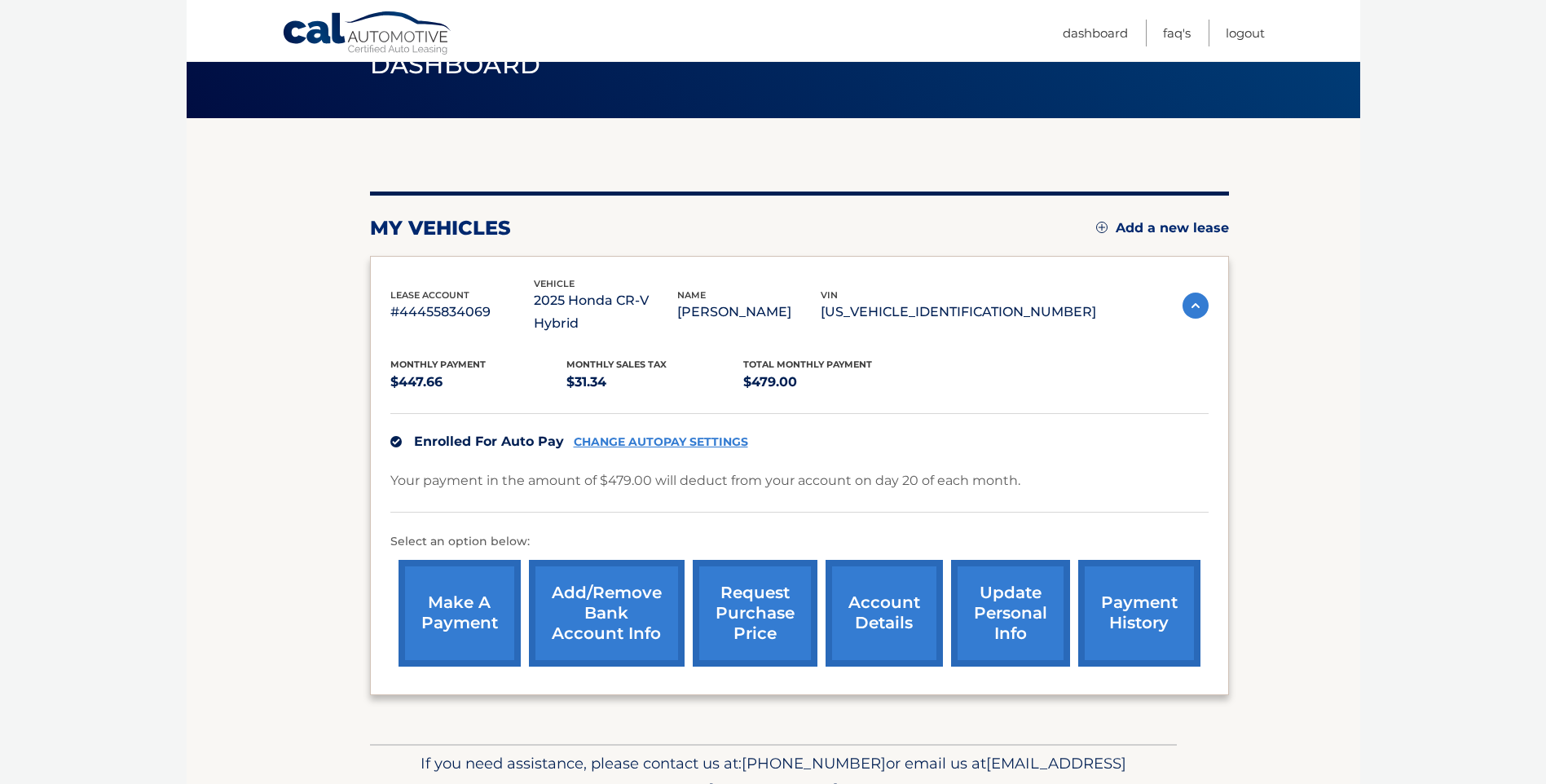
click at [620, 592] on link "Add/Remove bank account info" at bounding box center [606, 612] width 156 height 107
click at [1118, 599] on link "payment history" at bounding box center [1139, 612] width 123 height 107
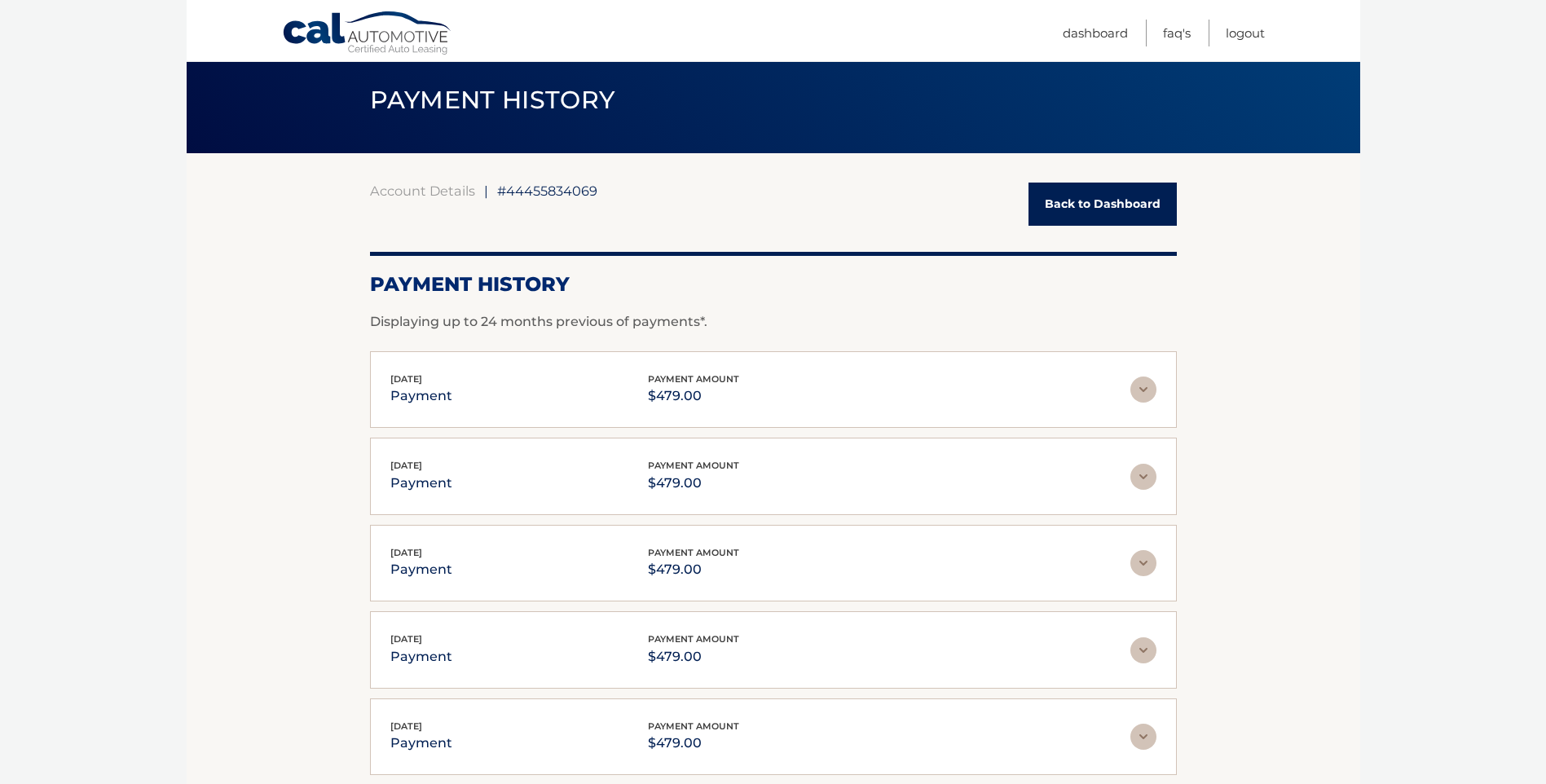
scroll to position [81, 0]
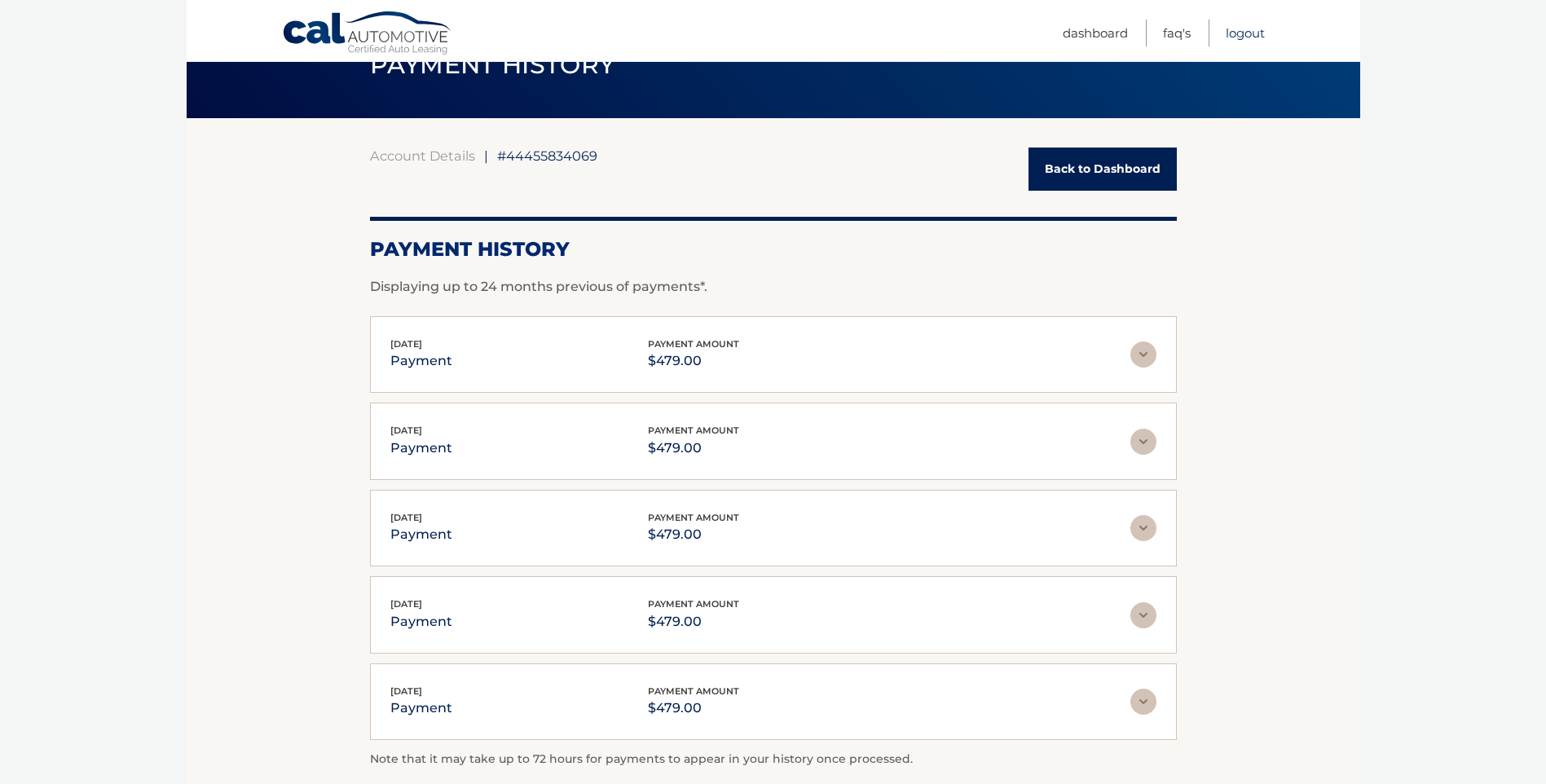
click at [1248, 37] on link "Logout" at bounding box center [1245, 32] width 39 height 26
